Goal: Check status: Check status

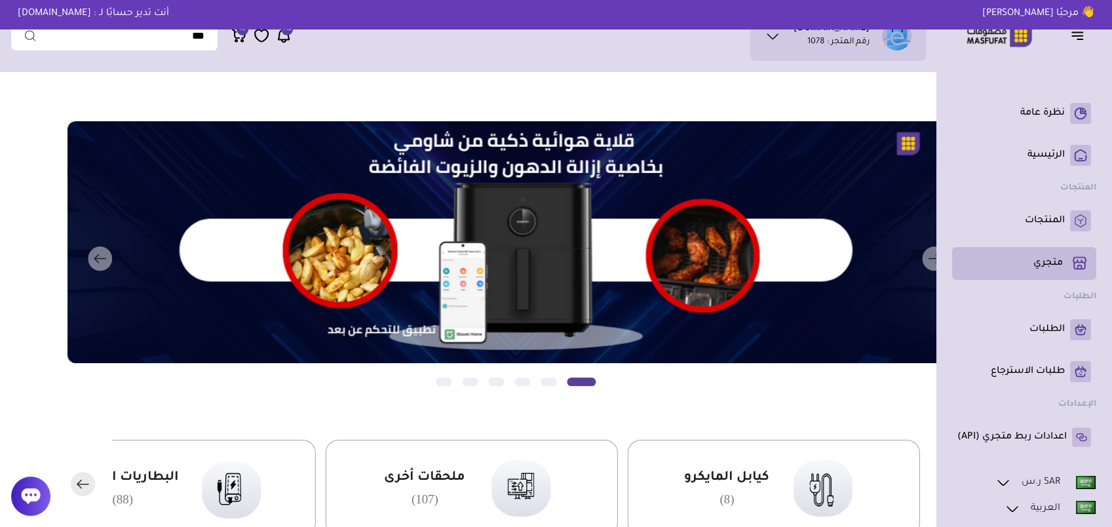
click at [1057, 255] on link "متجري ( 0 )" at bounding box center [1024, 263] width 134 height 22
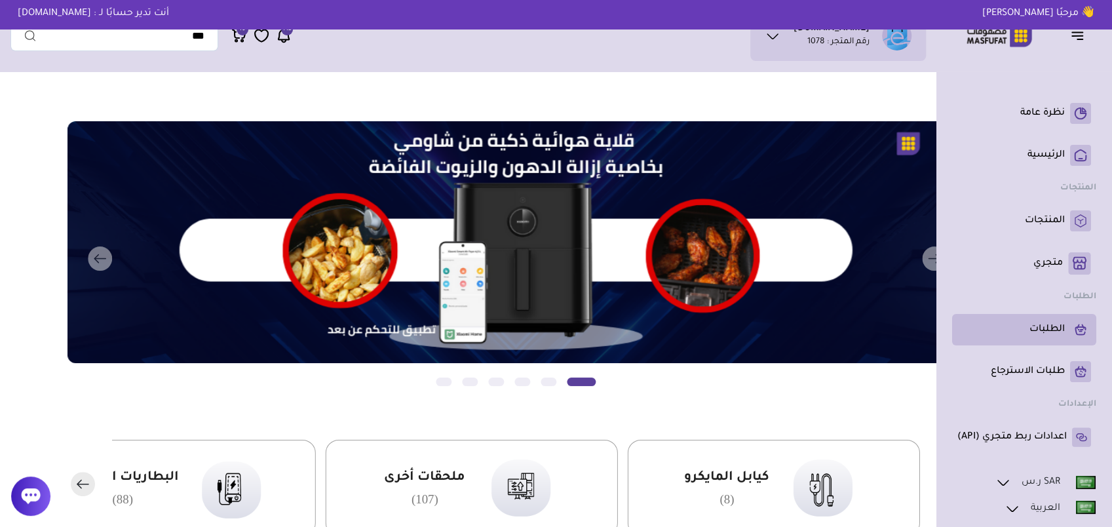
click at [1039, 334] on p "الطلبات" at bounding box center [1046, 329] width 35 height 13
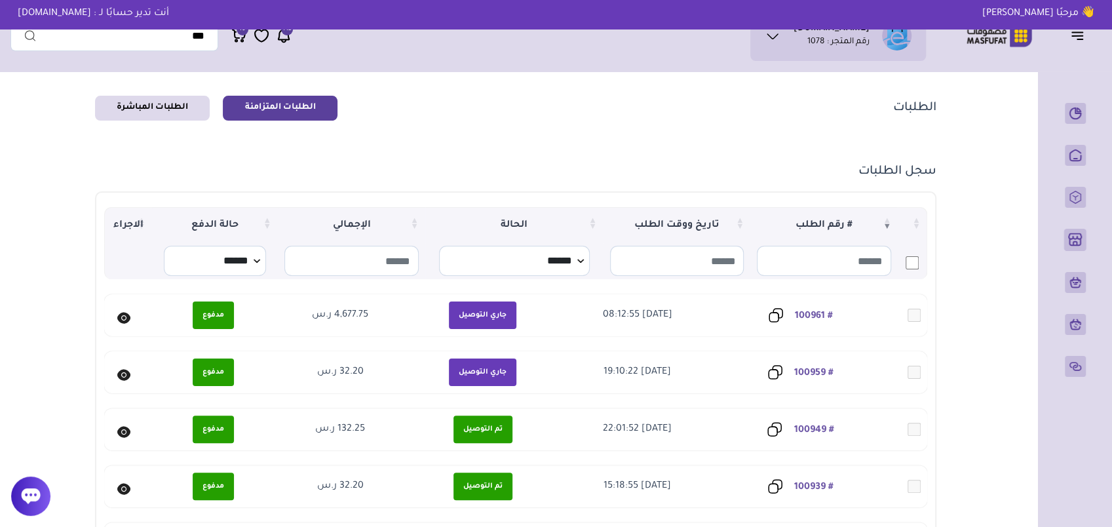
scroll to position [66, 0]
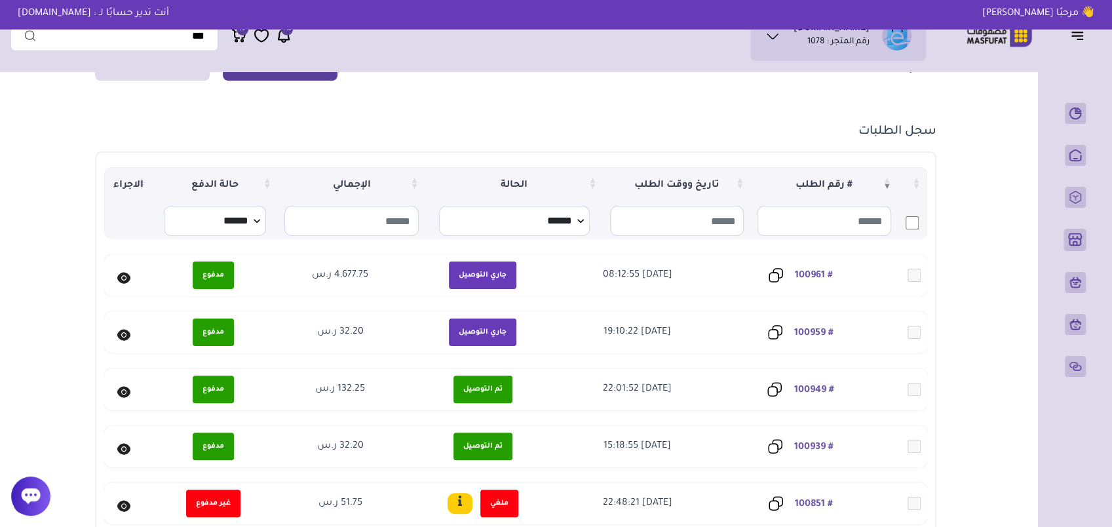
click at [825, 271] on link "# 100961" at bounding box center [814, 276] width 38 height 10
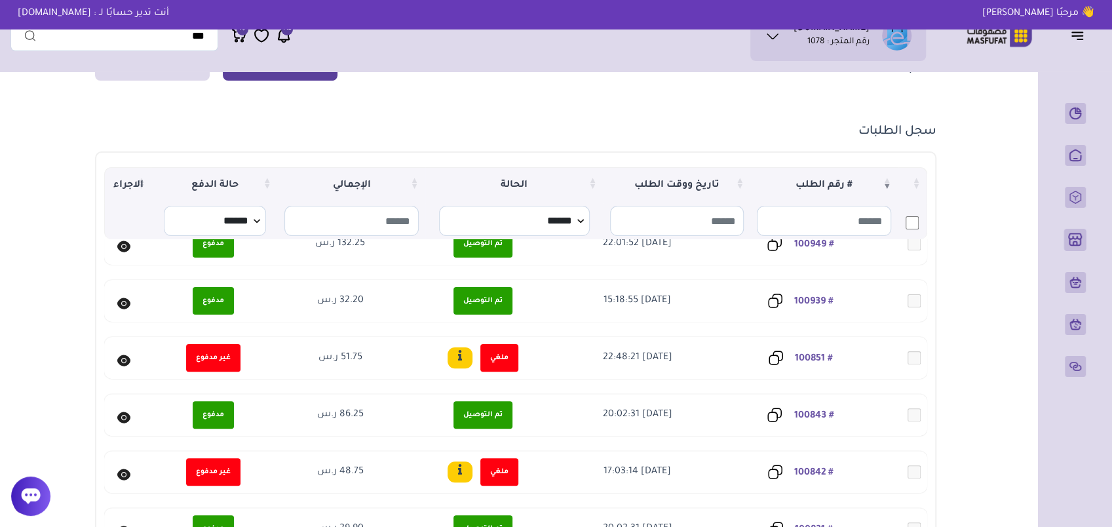
scroll to position [148, 0]
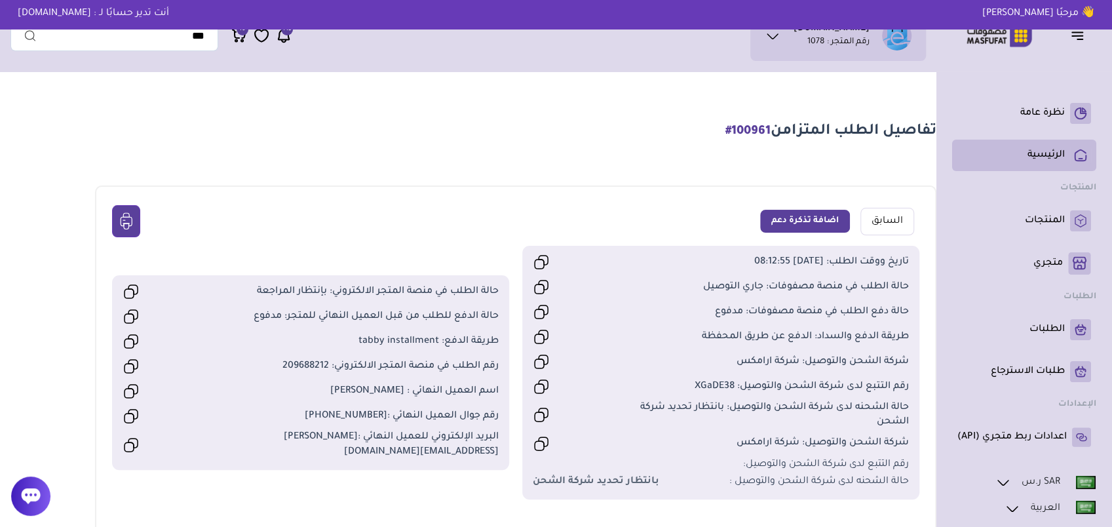
click at [1054, 155] on p "الرئيسية" at bounding box center [1045, 155] width 37 height 13
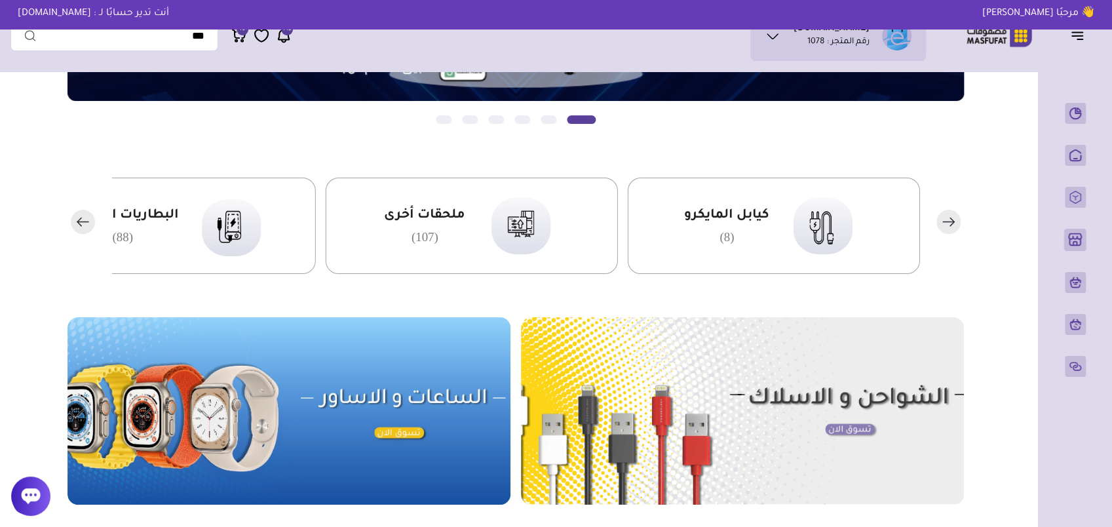
scroll to position [393, 0]
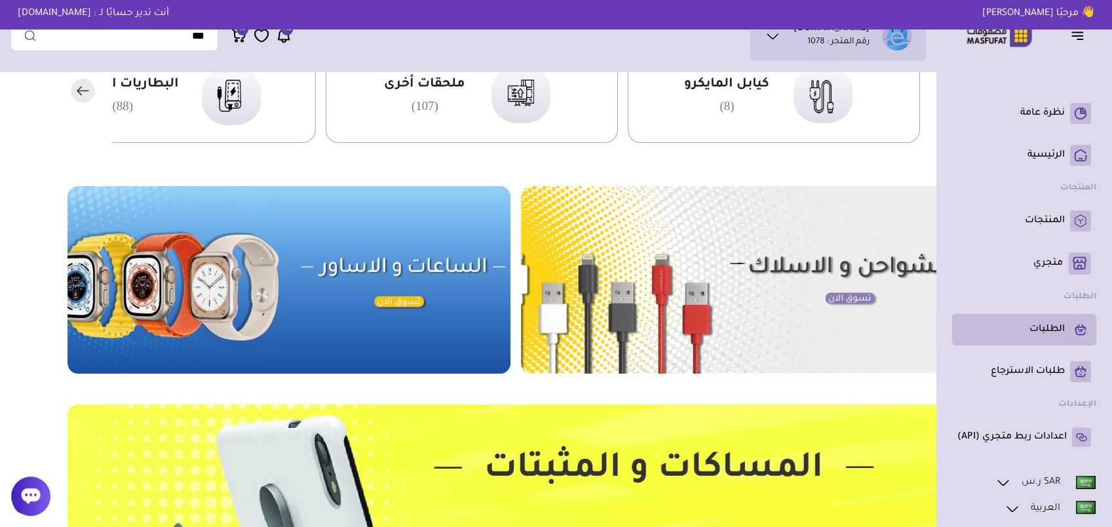
click at [1031, 335] on p "الطلبات" at bounding box center [1046, 329] width 35 height 13
